Goal: Information Seeking & Learning: Check status

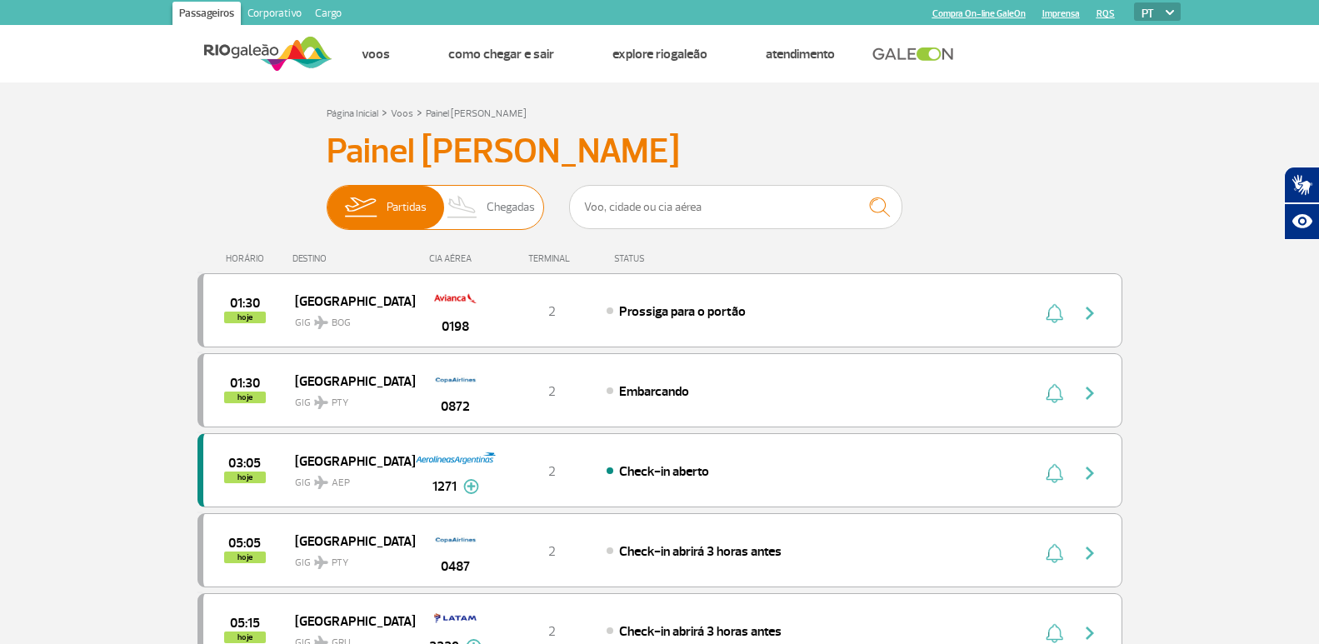
click at [528, 187] on span "Partidas Chegadas" at bounding box center [435, 207] width 217 height 45
click at [327, 199] on input "Partidas Chegadas" at bounding box center [327, 199] width 0 height 0
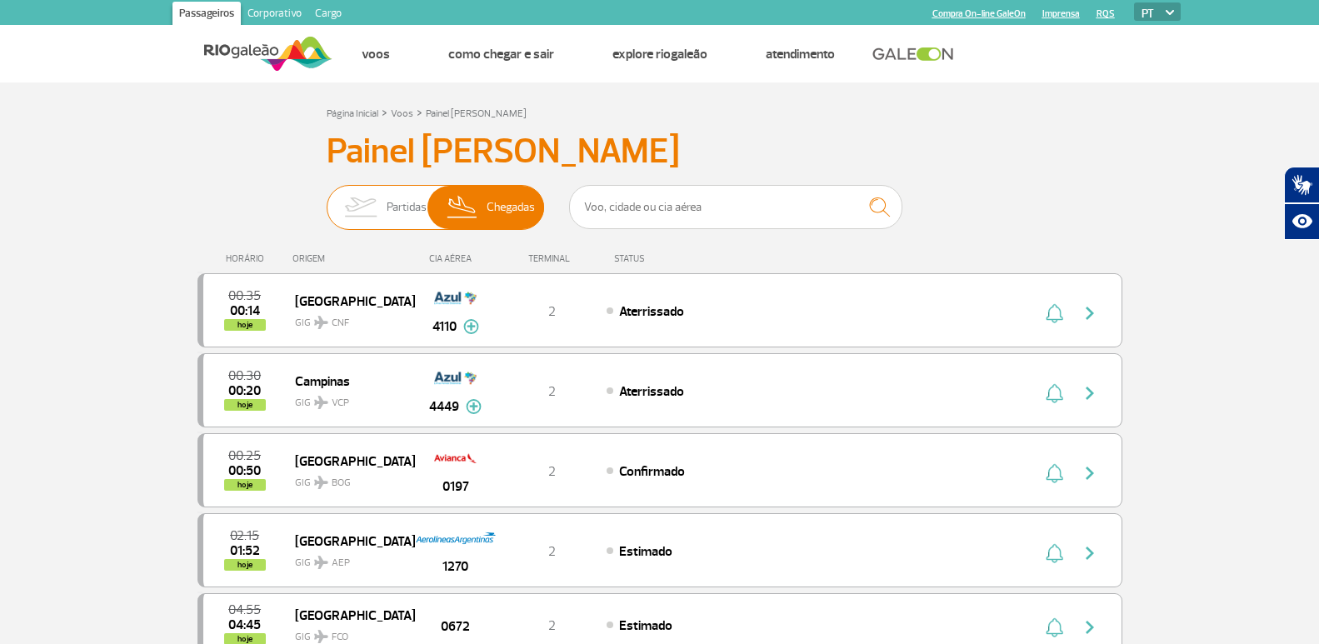
click at [359, 221] on img at bounding box center [360, 207] width 52 height 43
click at [327, 199] on input "Partidas Chegadas" at bounding box center [327, 199] width 0 height 0
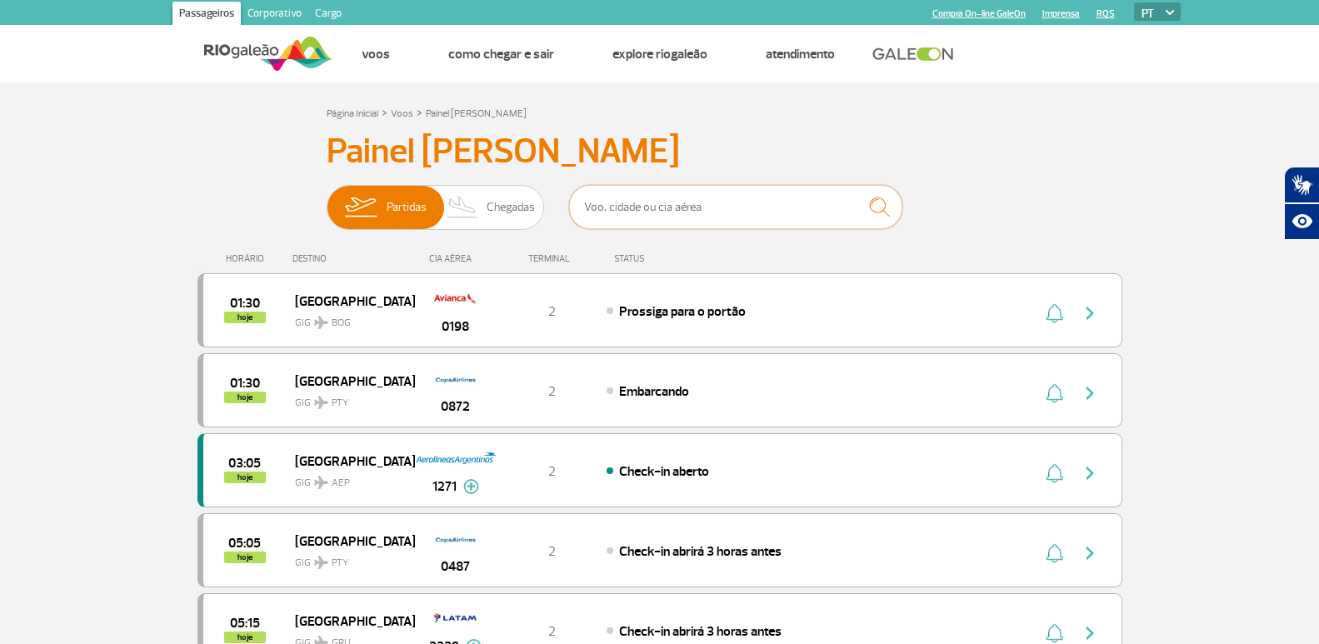
click at [749, 211] on input "text" at bounding box center [735, 207] width 333 height 44
type input "lufthansa"
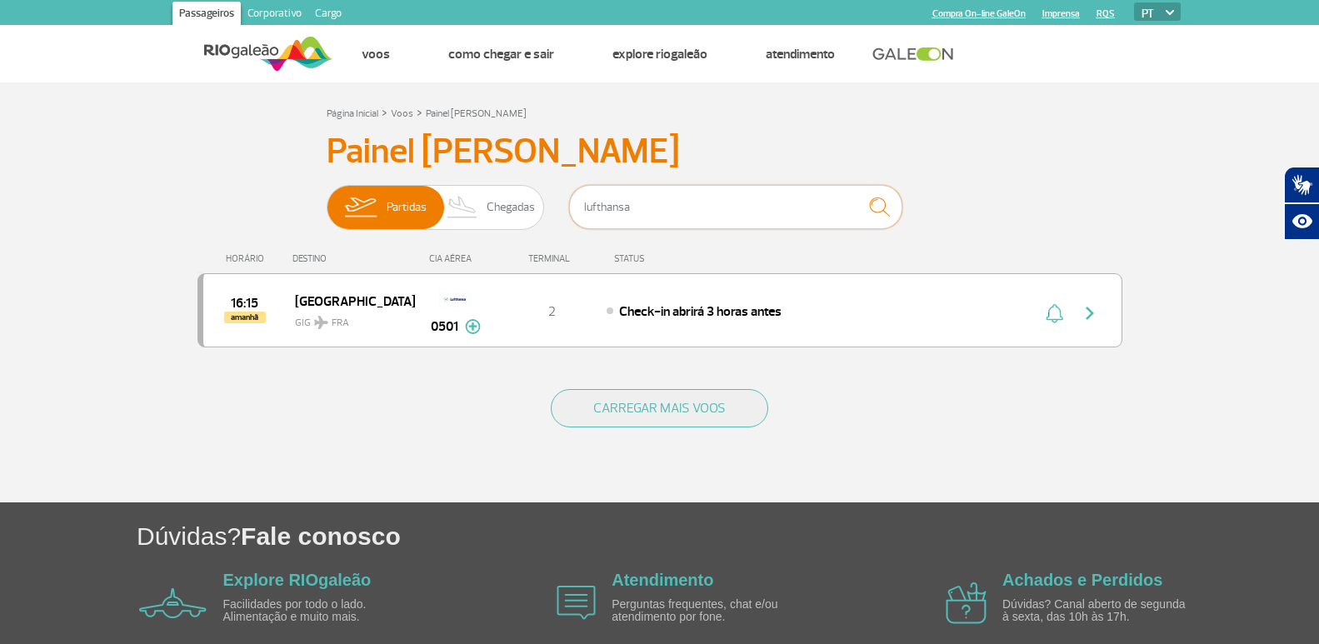
click at [602, 204] on input "lufthansa" at bounding box center [735, 207] width 333 height 44
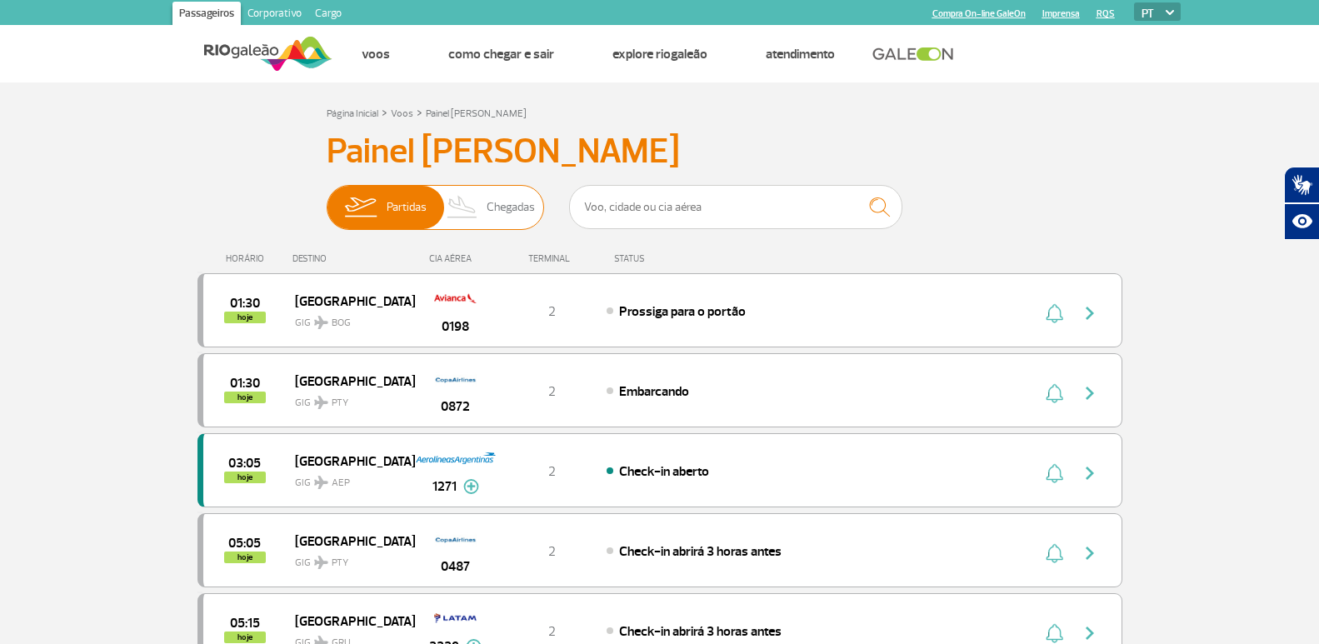
click at [422, 204] on span "Partidas" at bounding box center [407, 207] width 40 height 43
click at [327, 199] on input "Partidas Chegadas" at bounding box center [327, 199] width 0 height 0
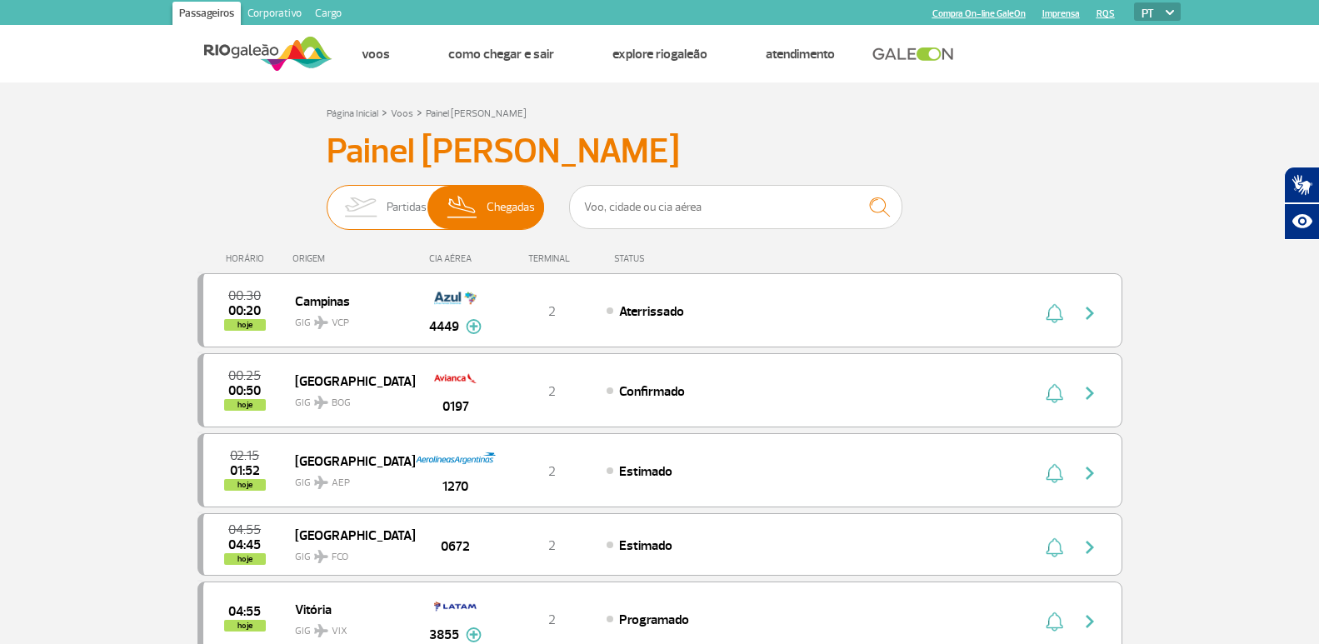
click at [422, 204] on span "Partidas" at bounding box center [407, 207] width 40 height 43
click at [327, 199] on input "Partidas Chegadas" at bounding box center [327, 199] width 0 height 0
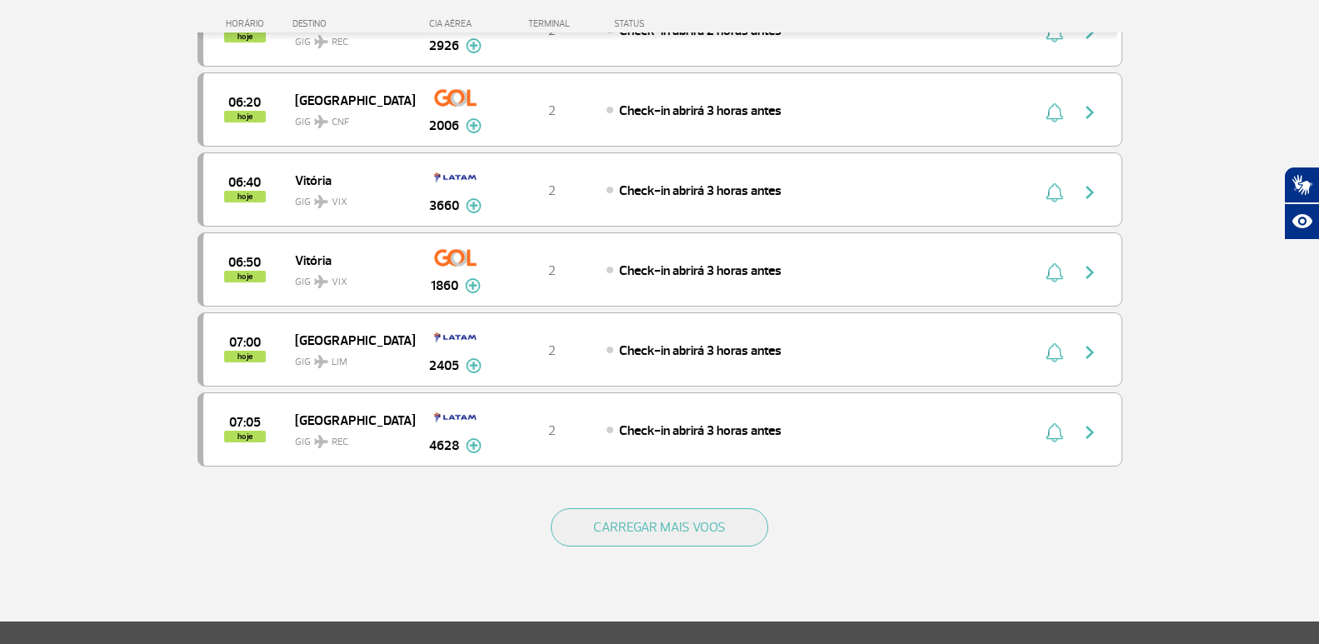
scroll to position [1416, 0]
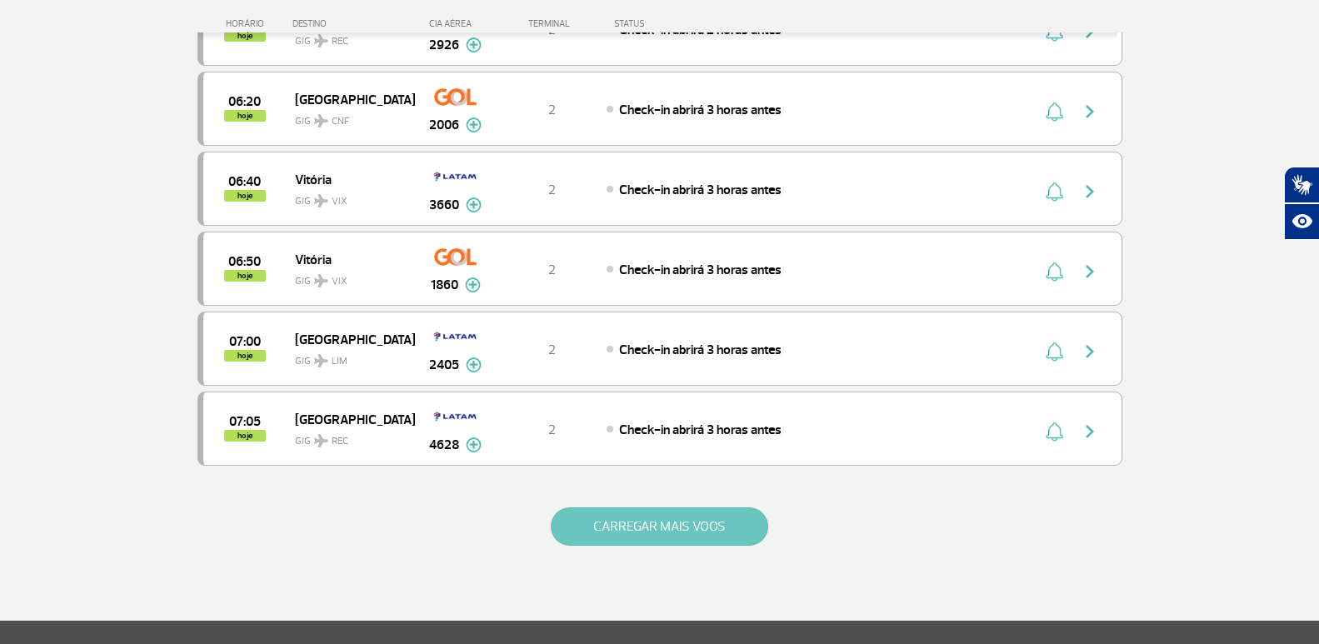
click at [642, 532] on button "CARREGAR MAIS VOOS" at bounding box center [659, 526] width 217 height 38
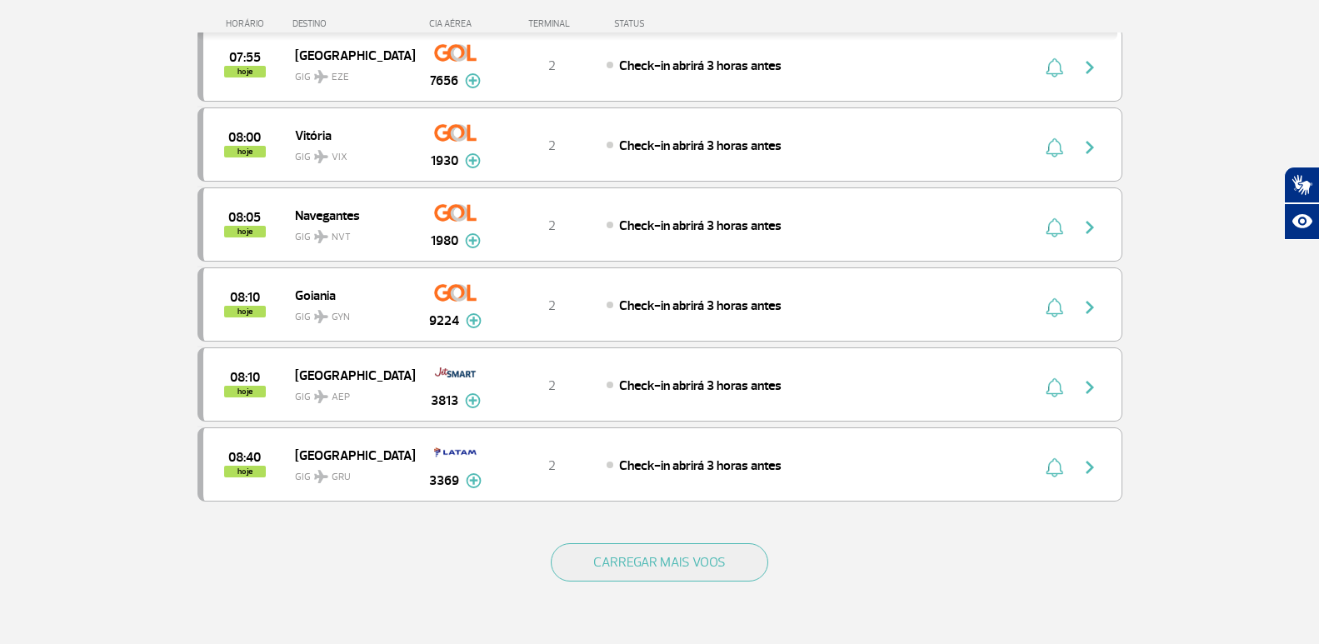
scroll to position [2999, 0]
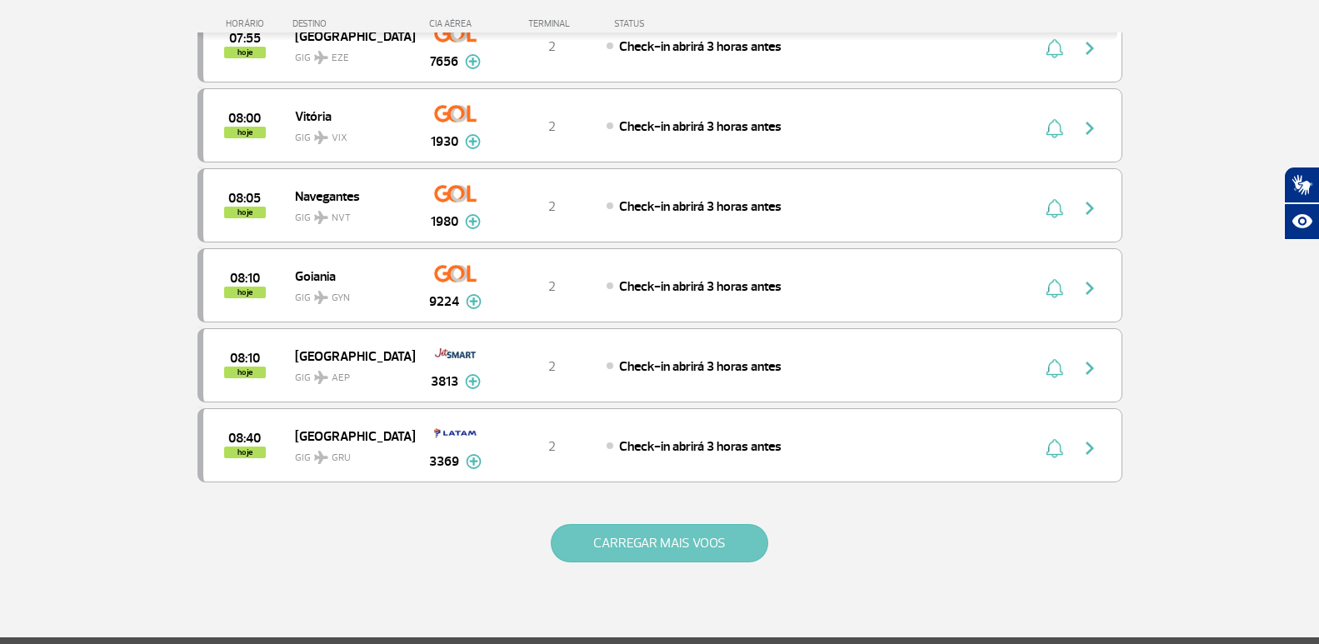
click at [656, 557] on button "CARREGAR MAIS VOOS" at bounding box center [659, 543] width 217 height 38
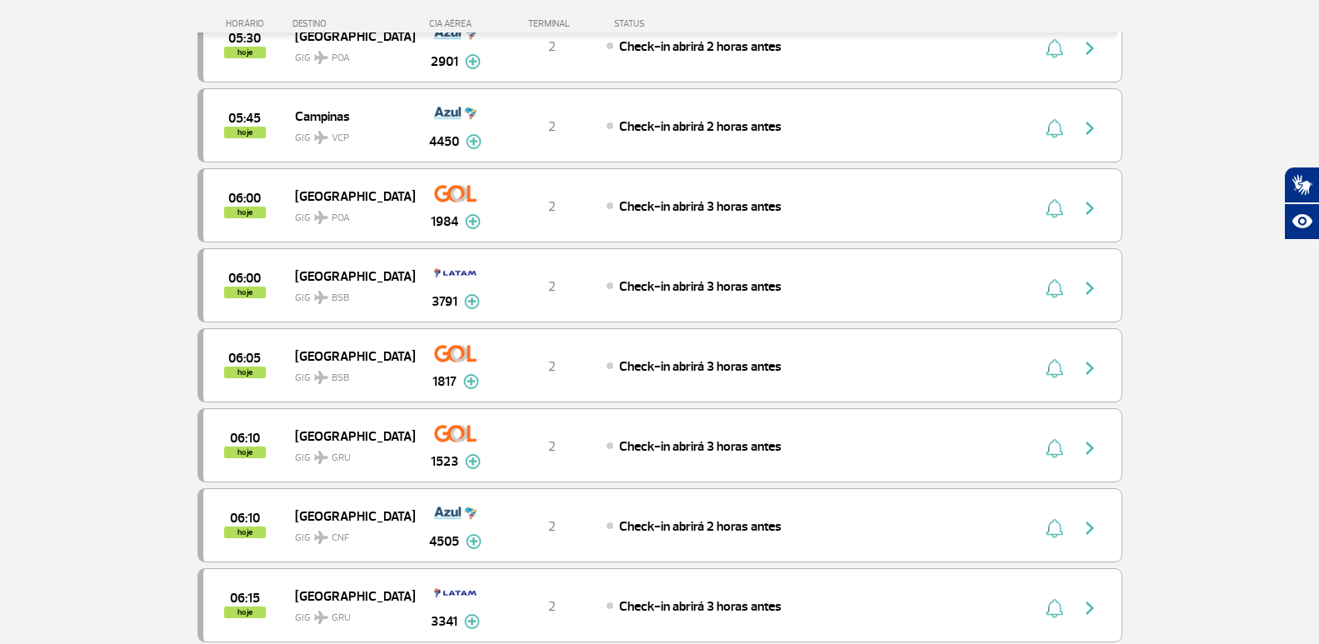
scroll to position [750, 0]
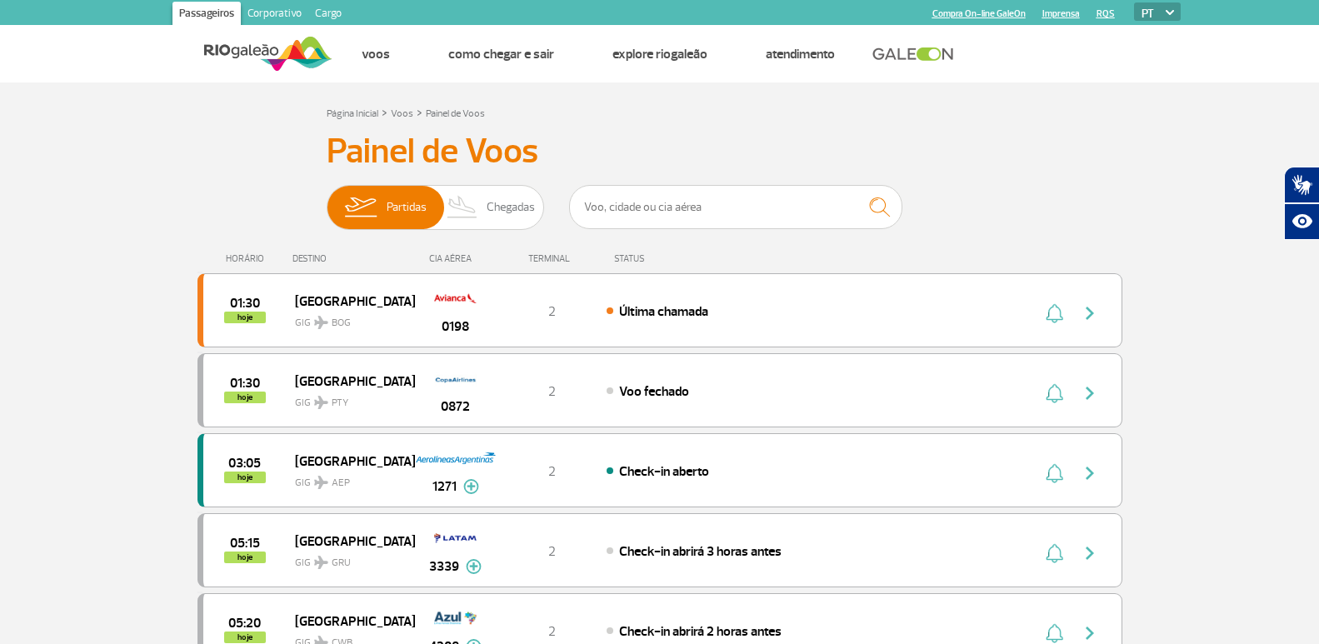
click at [257, 12] on link "Corporativo" at bounding box center [274, 15] width 67 height 27
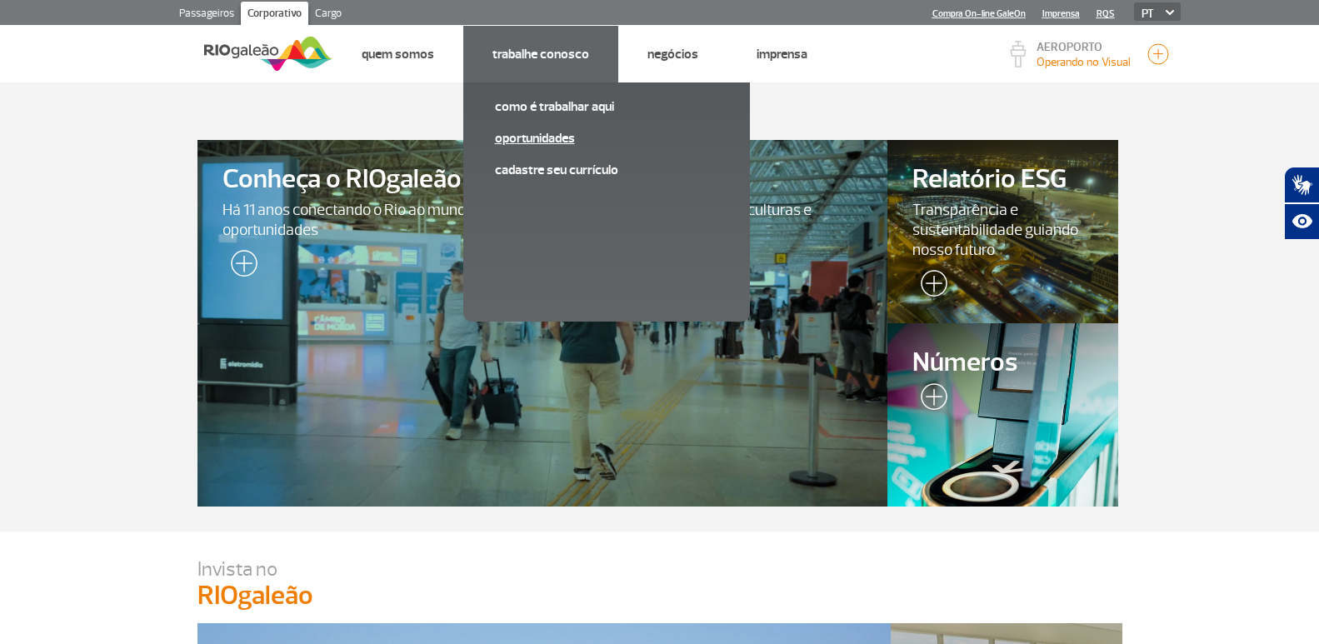
click at [546, 136] on link "Oportunidades" at bounding box center [606, 138] width 223 height 18
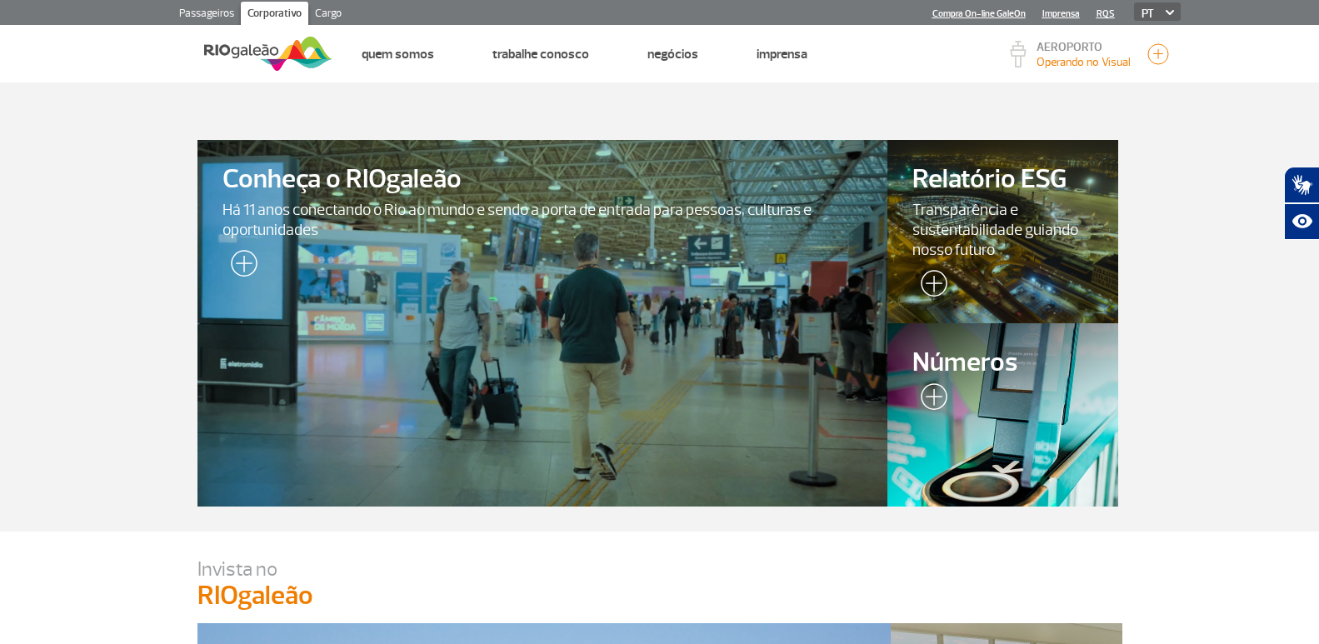
click at [217, 22] on link "Passageiros" at bounding box center [206, 15] width 68 height 27
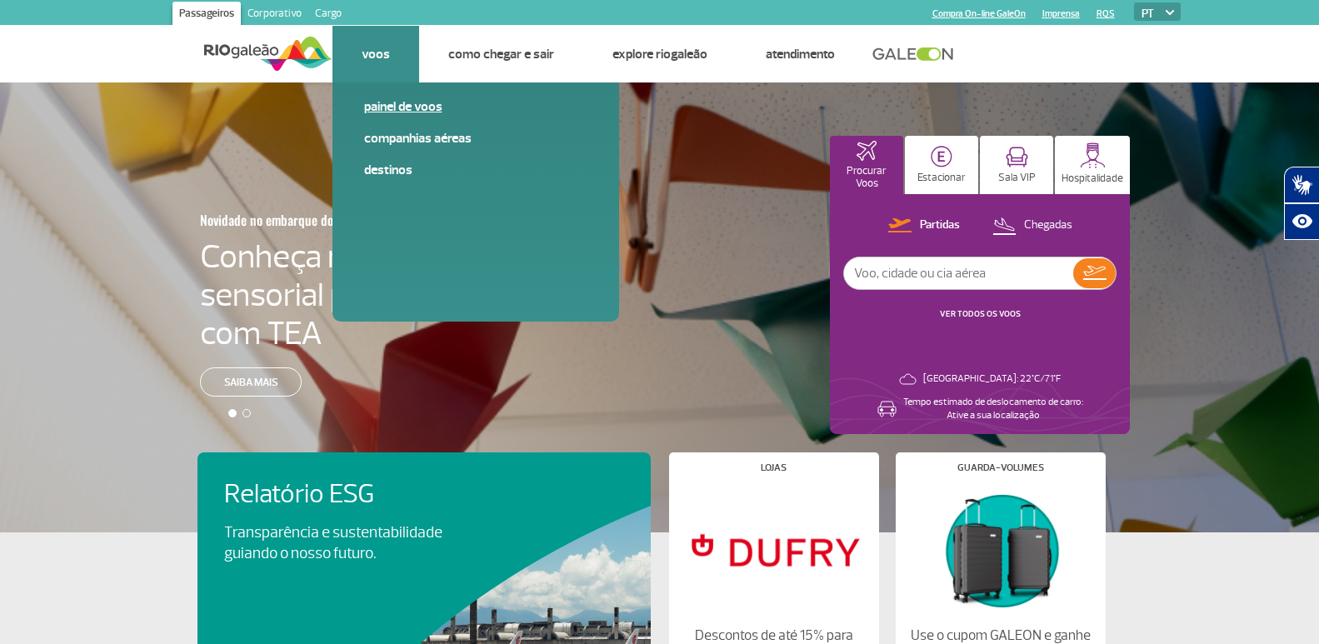
click at [432, 106] on link "Painel [PERSON_NAME]" at bounding box center [475, 106] width 223 height 18
